Goal: Task Accomplishment & Management: Manage account settings

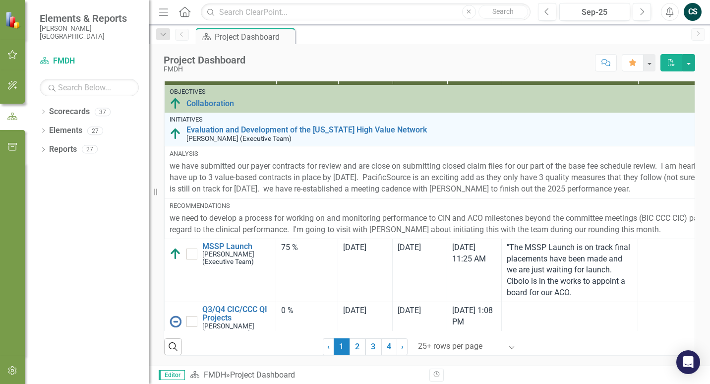
scroll to position [50, 0]
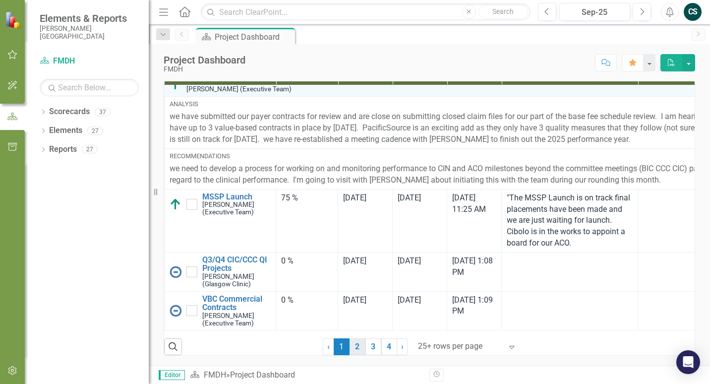
click at [356, 345] on link "2" at bounding box center [358, 346] width 16 height 17
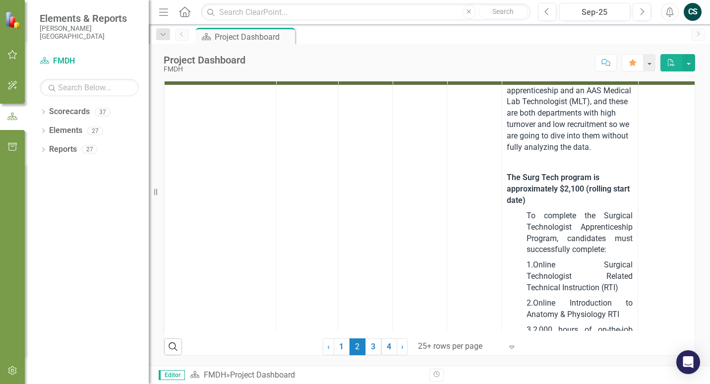
checkbox input "true"
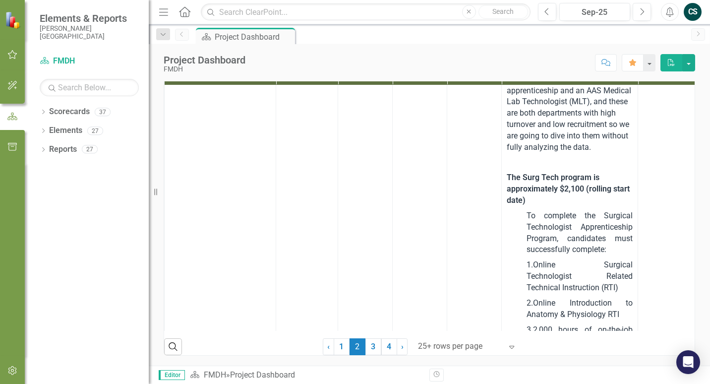
checkbox input "true"
checkbox input "false"
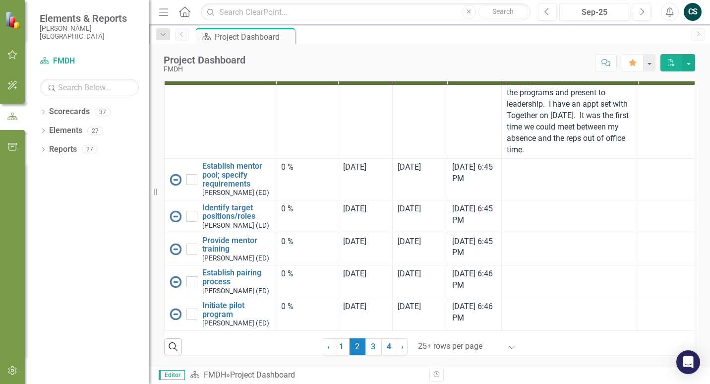
scroll to position [3472, 0]
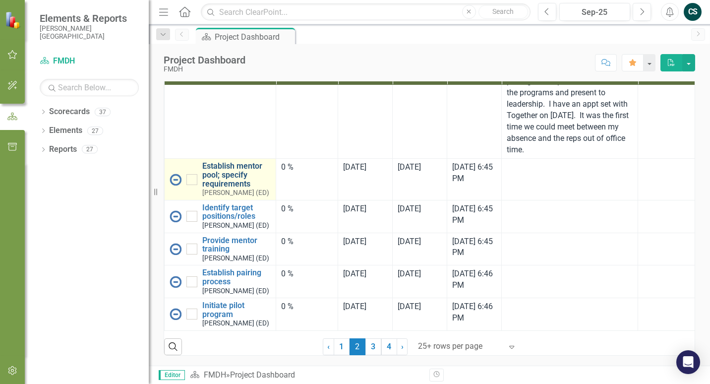
click at [220, 188] on link "Establish mentor pool; specify requirements" at bounding box center [236, 175] width 68 height 26
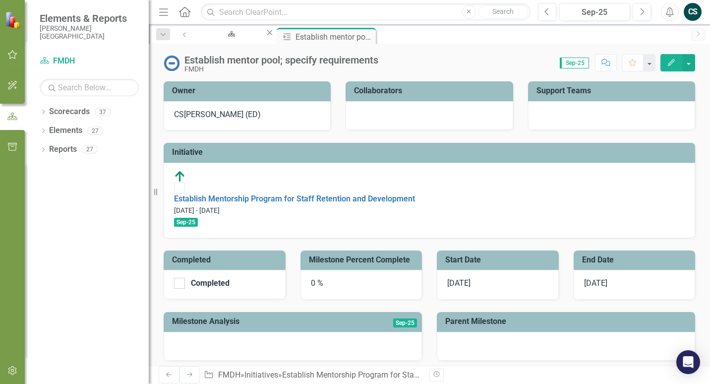
click at [462, 278] on span "[DATE]" at bounding box center [458, 282] width 23 height 9
click at [676, 62] on icon "Edit" at bounding box center [671, 62] width 9 height 7
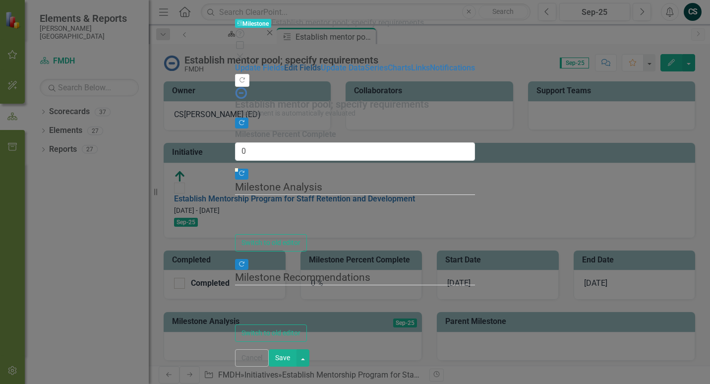
click at [284, 63] on link "Edit Fields" at bounding box center [302, 67] width 37 height 9
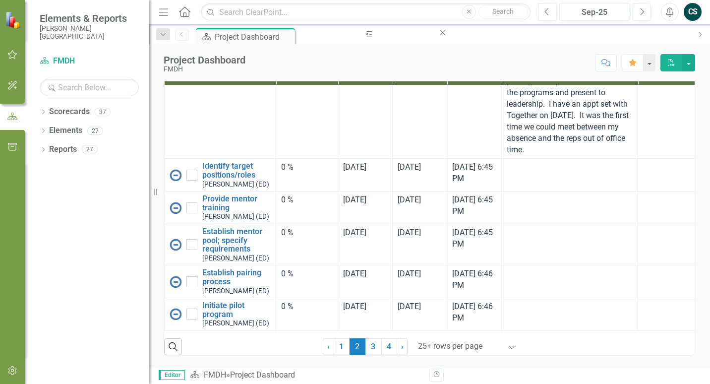
scroll to position [3422, 0]
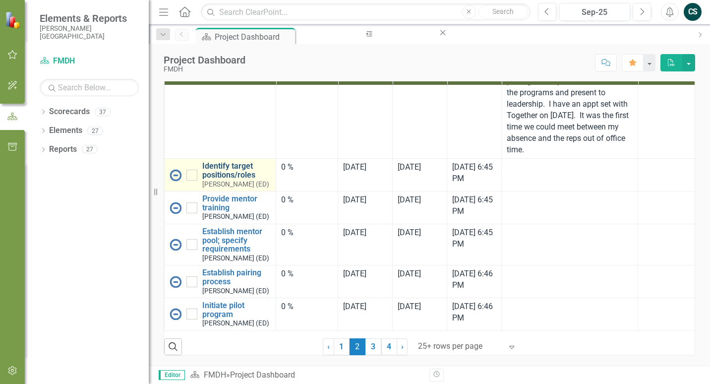
click at [220, 179] on link "Identify target positions/roles" at bounding box center [236, 170] width 68 height 17
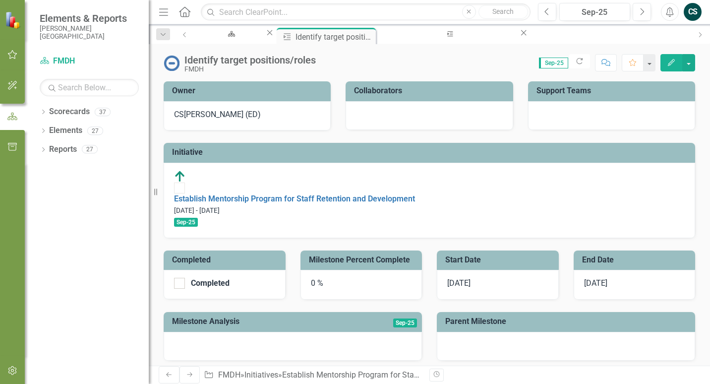
click at [668, 63] on icon "Edit" at bounding box center [671, 62] width 9 height 7
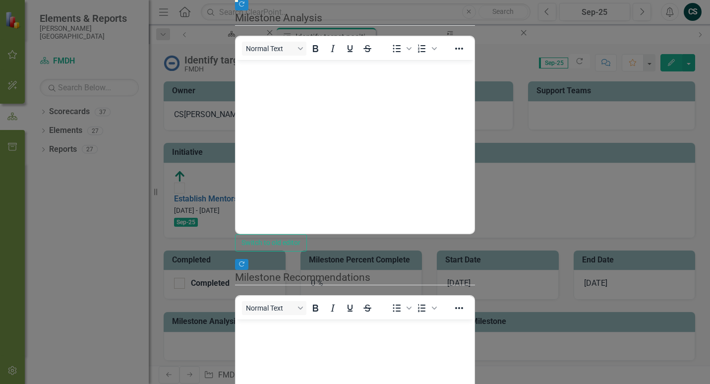
type input "50"
drag, startPoint x: 213, startPoint y: 108, endPoint x: 449, endPoint y: 111, distance: 236.1
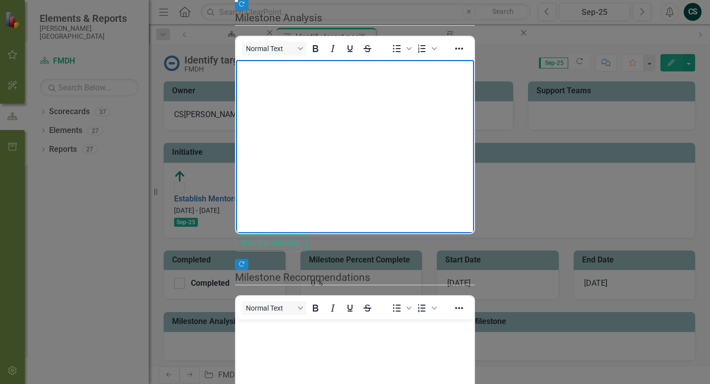
click at [310, 96] on body "Rich Text Area. Press ALT-0 for help." at bounding box center [355, 134] width 238 height 149
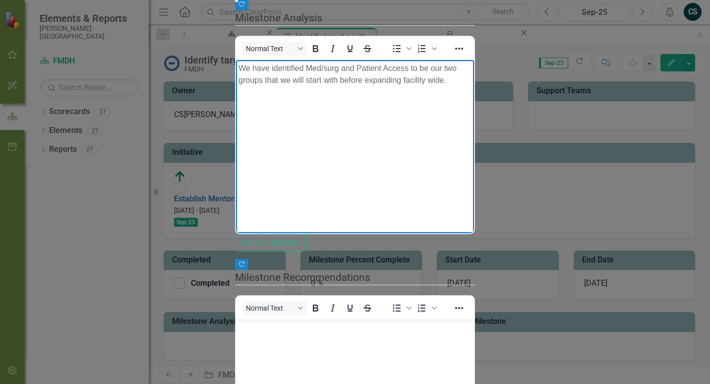
click at [472, 70] on p "We have identified Med/surg and Patient Access to be our two groups that we wil…" at bounding box center [355, 74] width 233 height 24
click at [338, 70] on p "We have identified Med/surg and Patient Access to be our two groups that we wil…" at bounding box center [355, 74] width 233 height 24
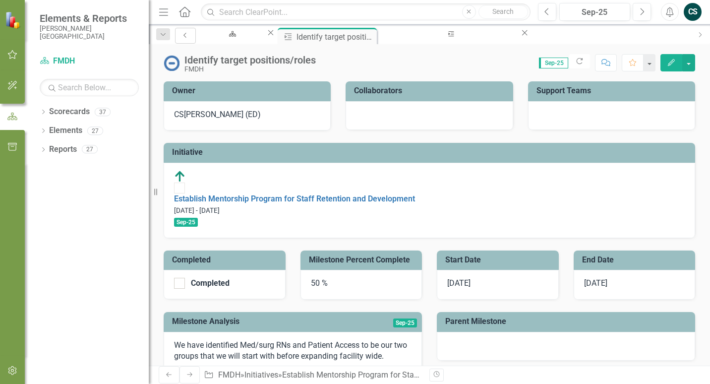
click at [185, 36] on icon "Previous" at bounding box center [186, 35] width 8 height 6
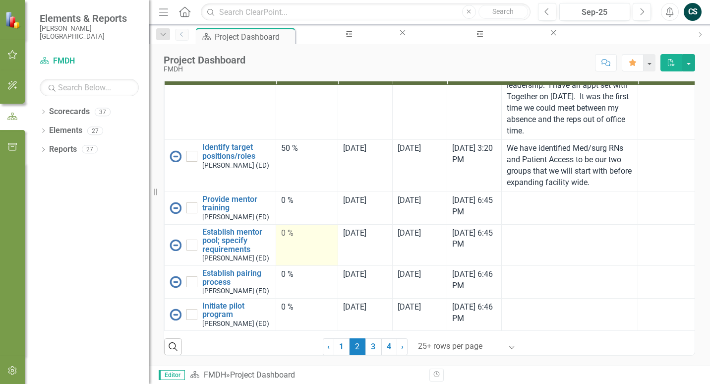
scroll to position [3491, 0]
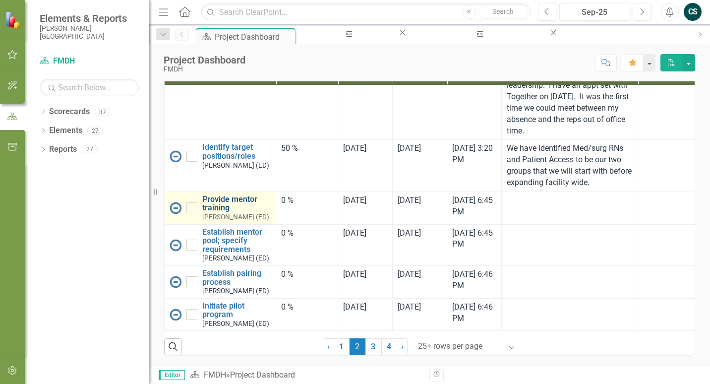
click at [212, 212] on link "Provide mentor training" at bounding box center [236, 203] width 68 height 17
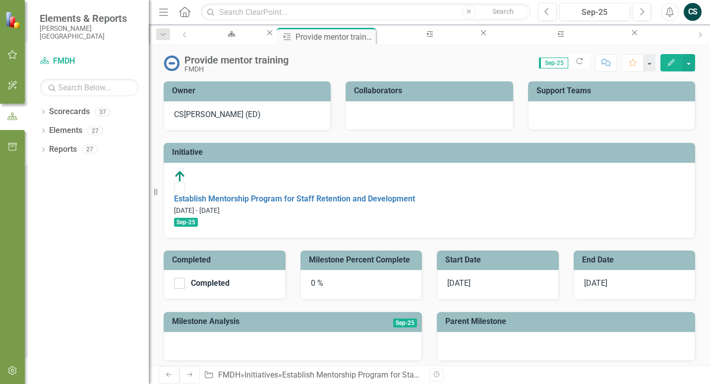
click at [668, 61] on icon "Edit" at bounding box center [671, 62] width 9 height 7
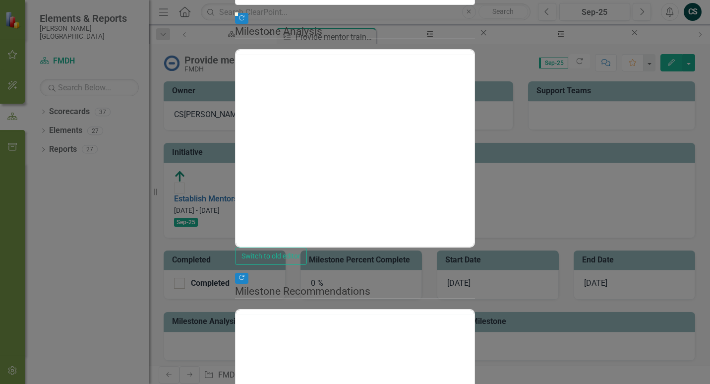
type input "0"
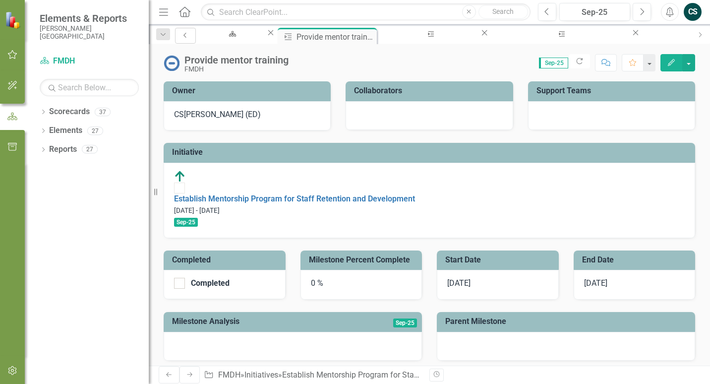
click at [187, 36] on link "Previous" at bounding box center [185, 36] width 21 height 16
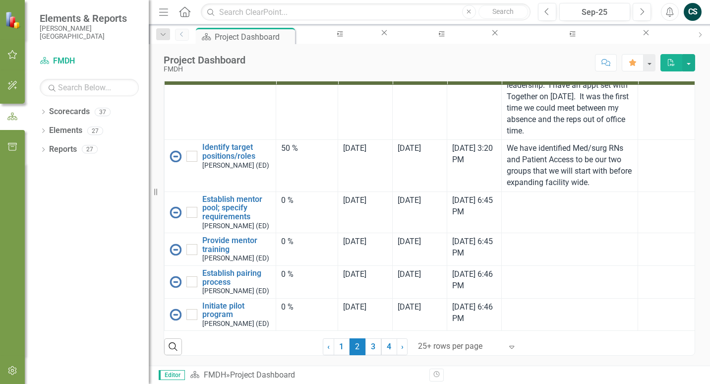
scroll to position [3541, 0]
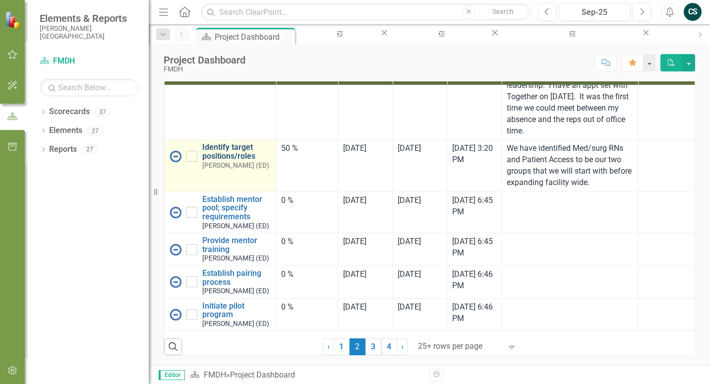
click at [232, 144] on link "Identify target positions/roles" at bounding box center [236, 151] width 68 height 17
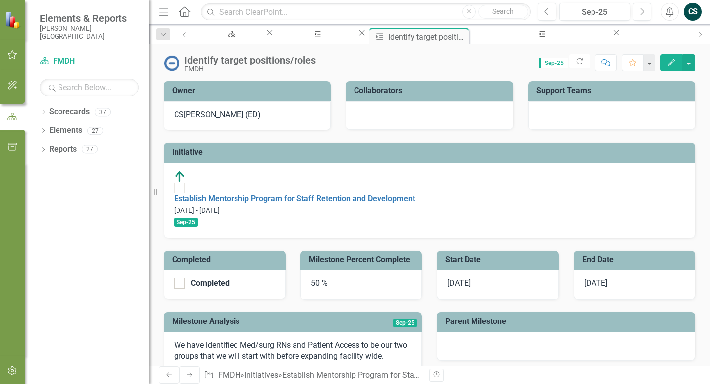
click at [663, 66] on button "Edit" at bounding box center [672, 62] width 22 height 17
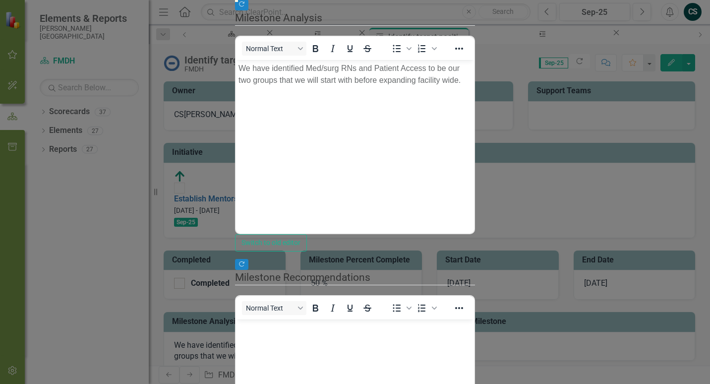
type input "100"
drag, startPoint x: 450, startPoint y: 109, endPoint x: 694, endPoint y: 110, distance: 244.5
click at [475, 110] on div ""Update" fields in ClearPoint are the fields that change from reporting period …" at bounding box center [355, 208] width 240 height 607
